Goal: Ask a question

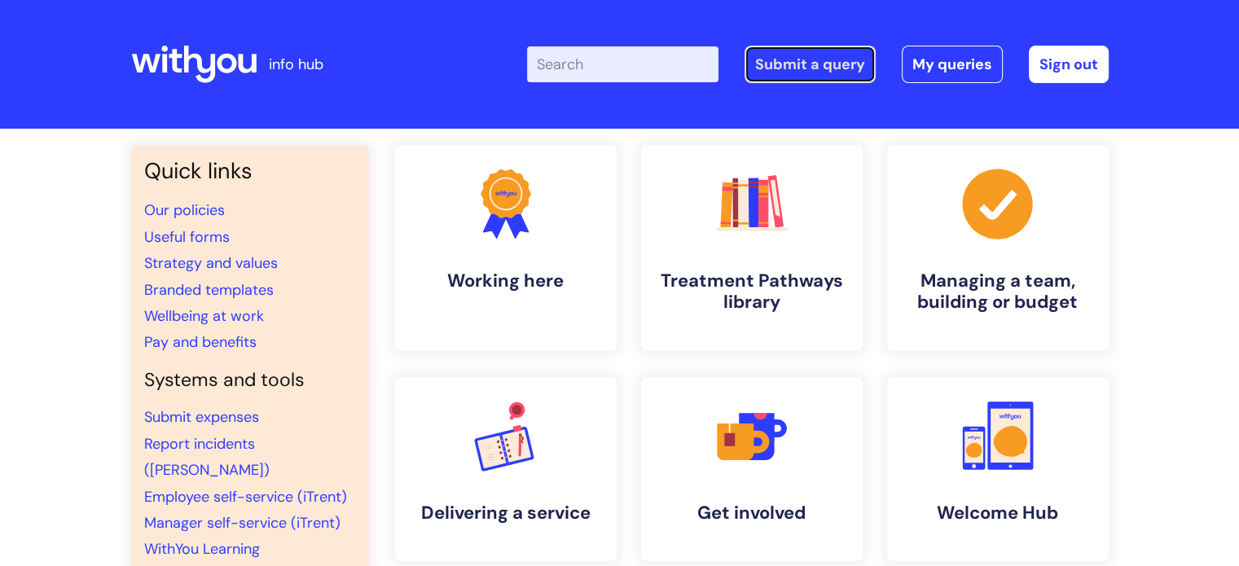
click at [808, 64] on link "Submit a query" at bounding box center [809, 64] width 131 height 37
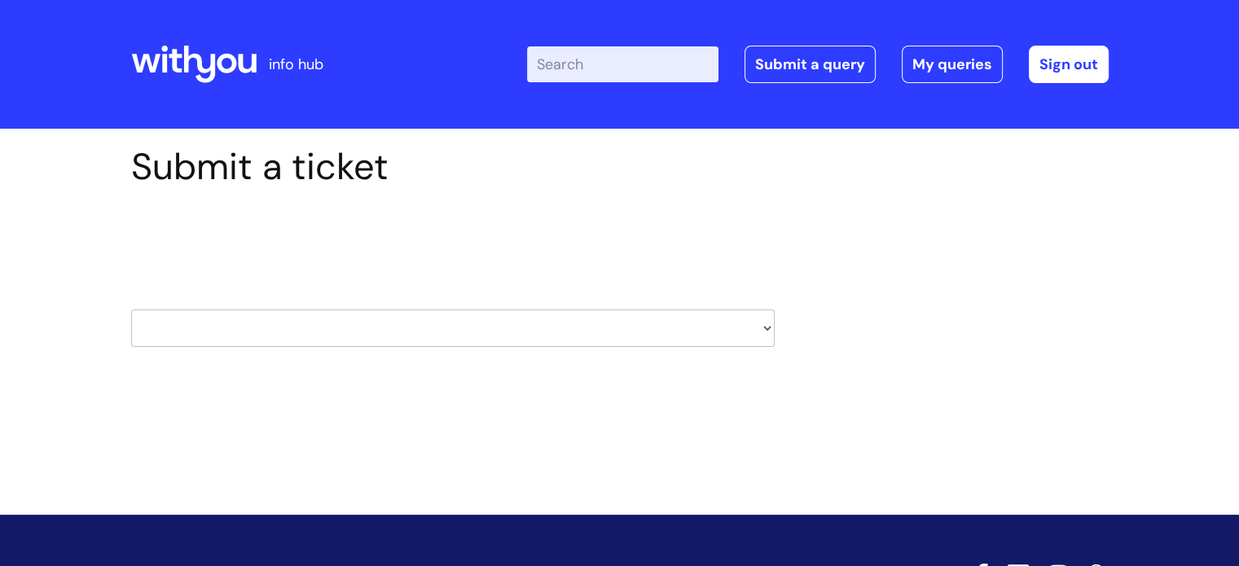
click at [213, 61] on icon at bounding box center [199, 64] width 32 height 37
